Goal: Check status: Check status

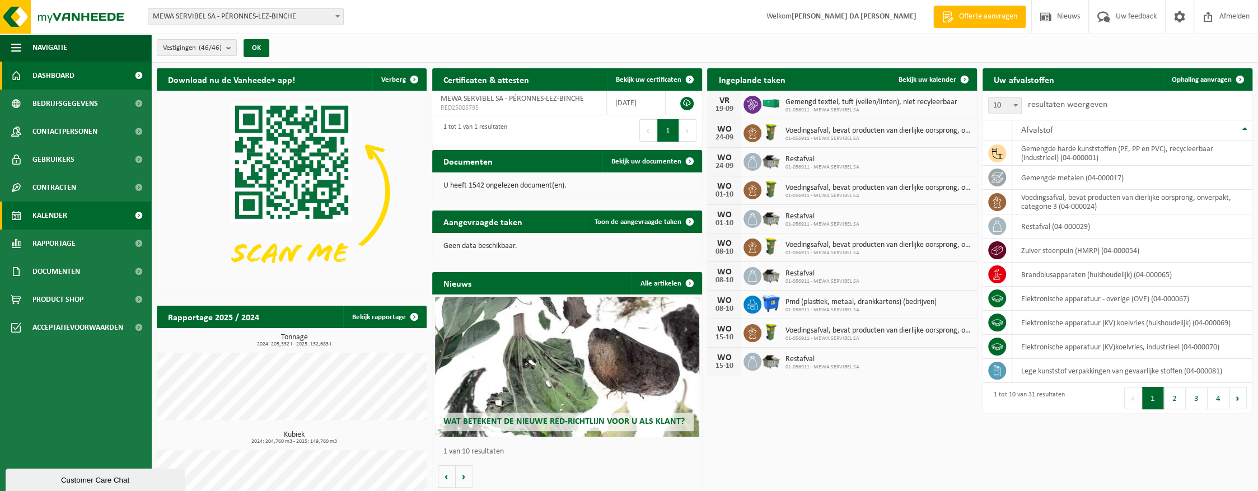
click at [50, 218] on span "Kalender" at bounding box center [49, 216] width 35 height 28
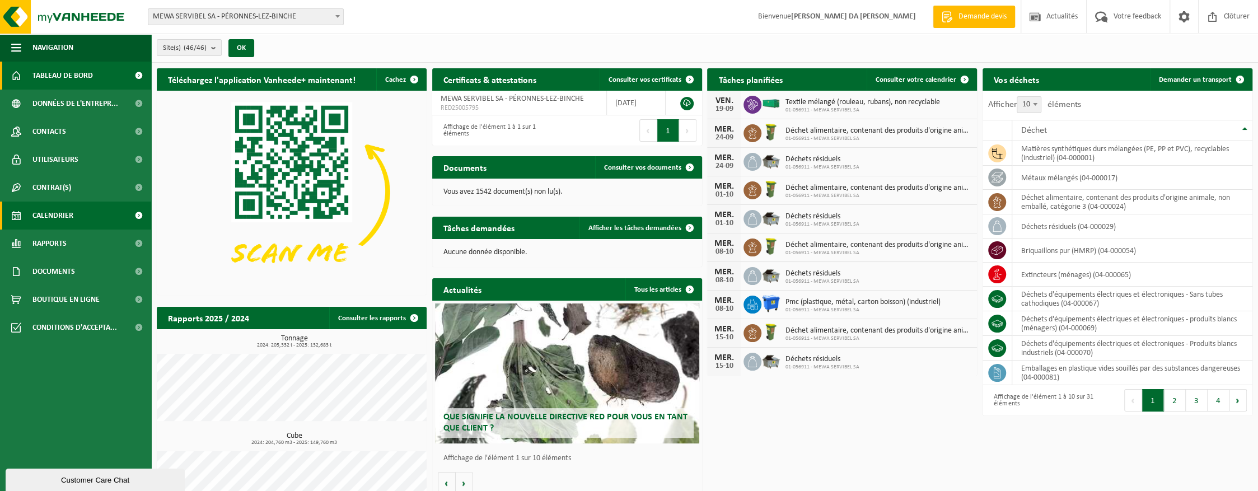
click at [62, 216] on span "Calendrier" at bounding box center [52, 216] width 41 height 28
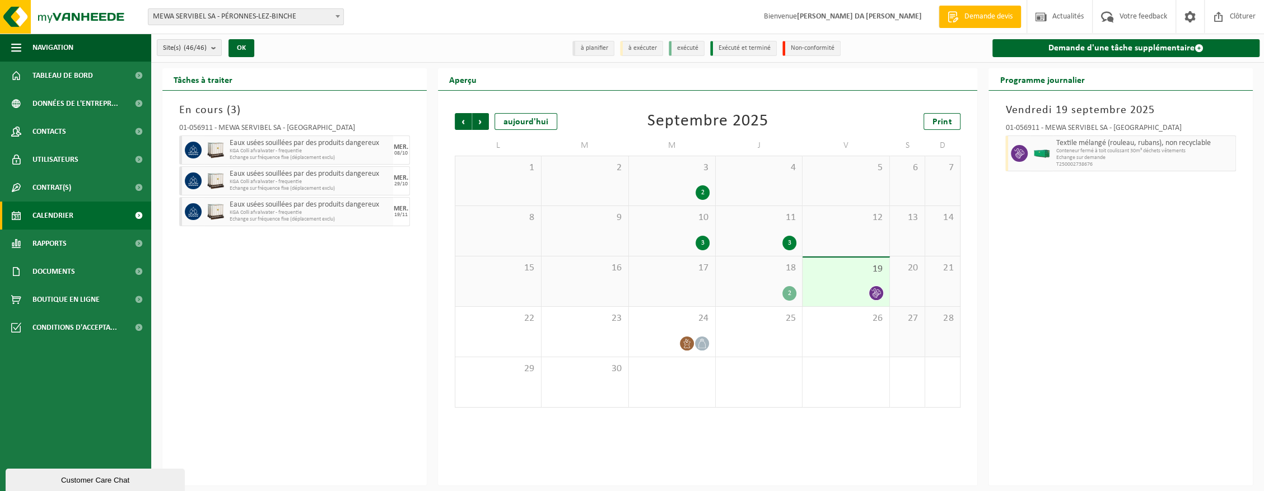
click at [763, 279] on div "18 2" at bounding box center [759, 281] width 86 height 50
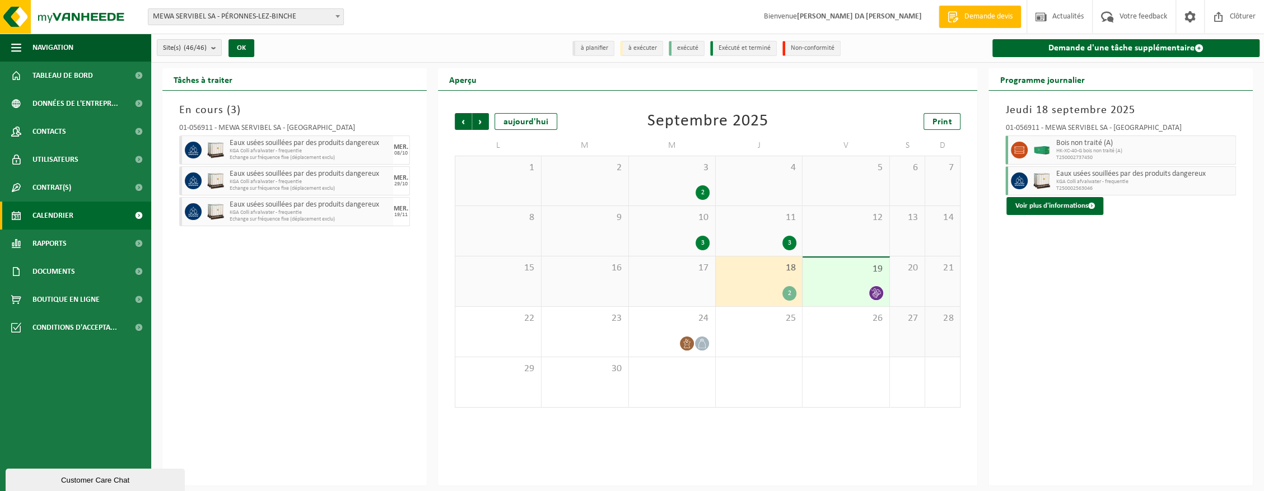
click at [843, 280] on div "19" at bounding box center [845, 282] width 86 height 49
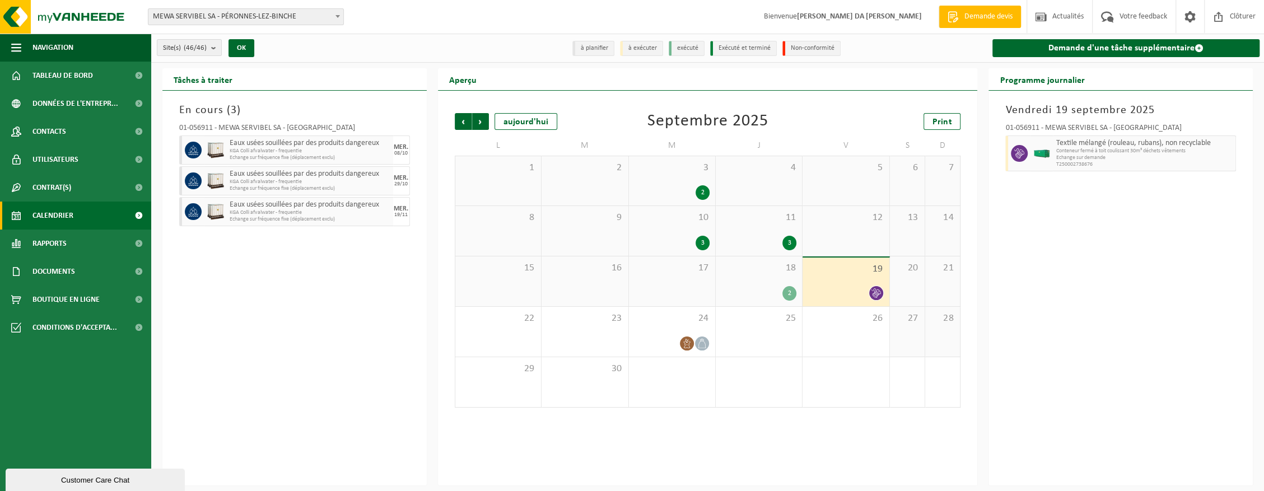
click at [771, 283] on div "18 2" at bounding box center [759, 281] width 86 height 50
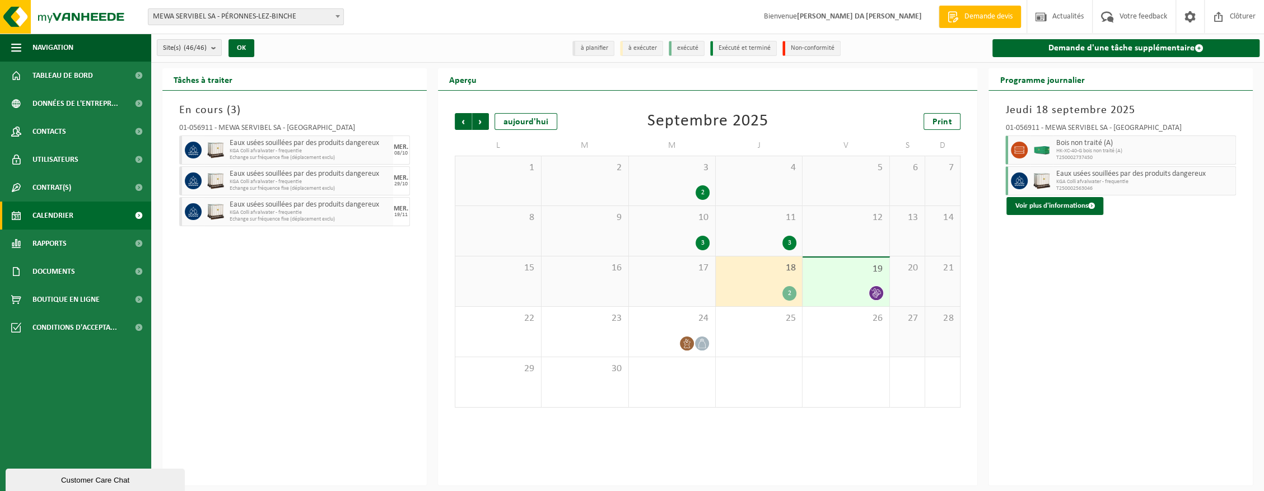
click at [852, 281] on div "19" at bounding box center [845, 282] width 86 height 49
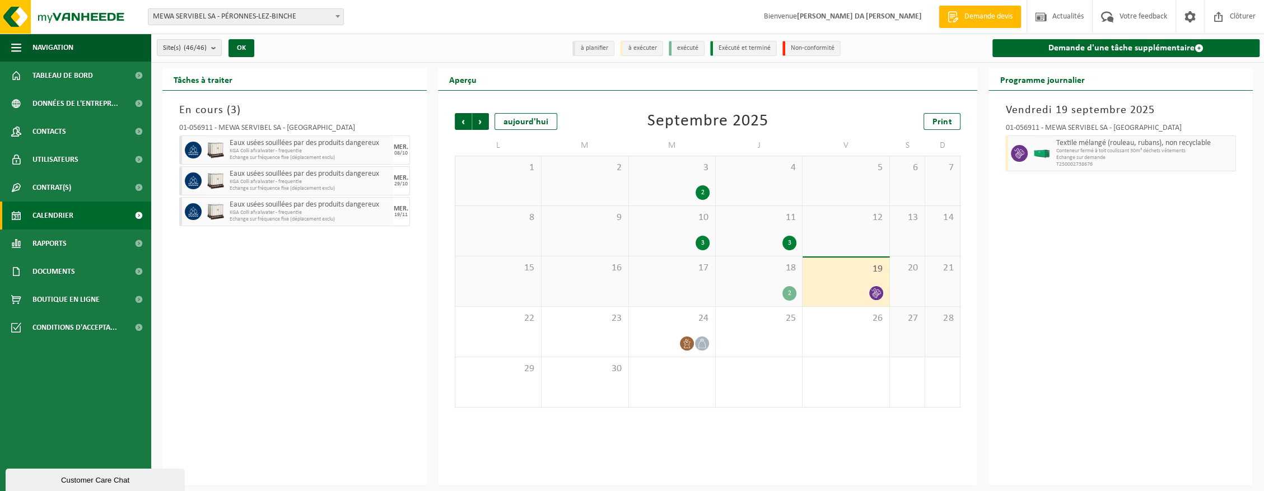
click at [1045, 156] on img at bounding box center [1041, 154] width 17 height 8
click at [1094, 157] on span "Echange sur demande" at bounding box center [1144, 158] width 177 height 7
click at [1148, 155] on span "Echange sur demande" at bounding box center [1144, 158] width 177 height 7
